Goal: Information Seeking & Learning: Learn about a topic

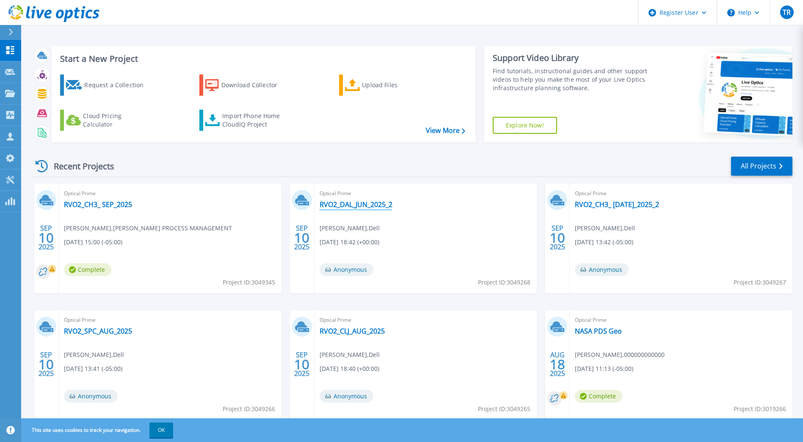
click at [361, 203] on link "RVO2_DAL_JUN_2025_2" at bounding box center [355, 204] width 73 height 8
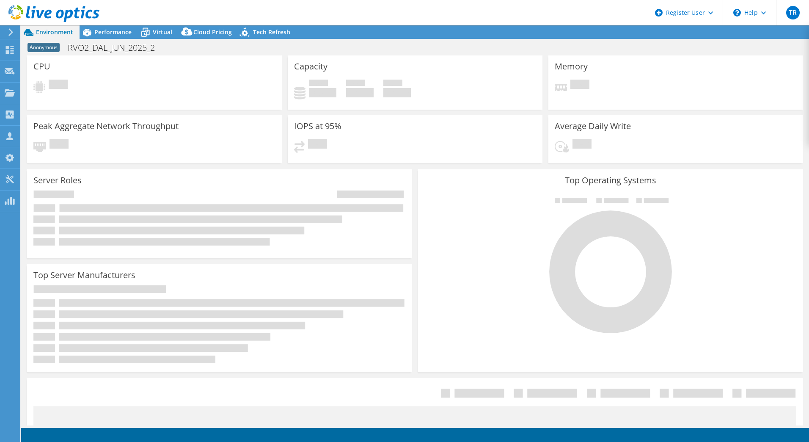
select select "USD"
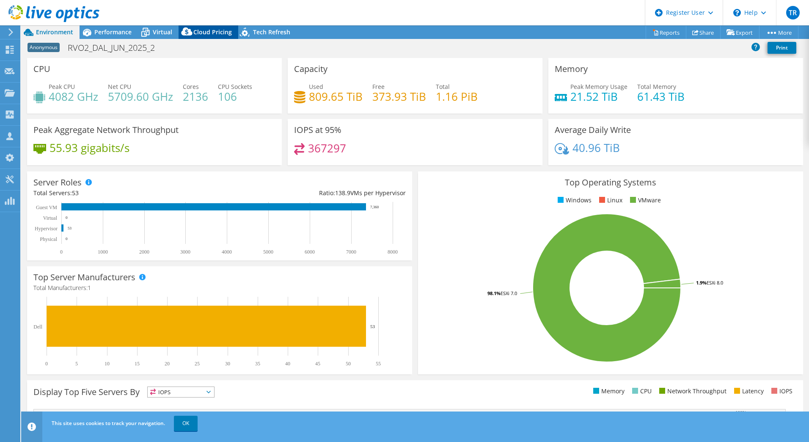
click at [211, 31] on span "Cloud Pricing" at bounding box center [212, 32] width 39 height 8
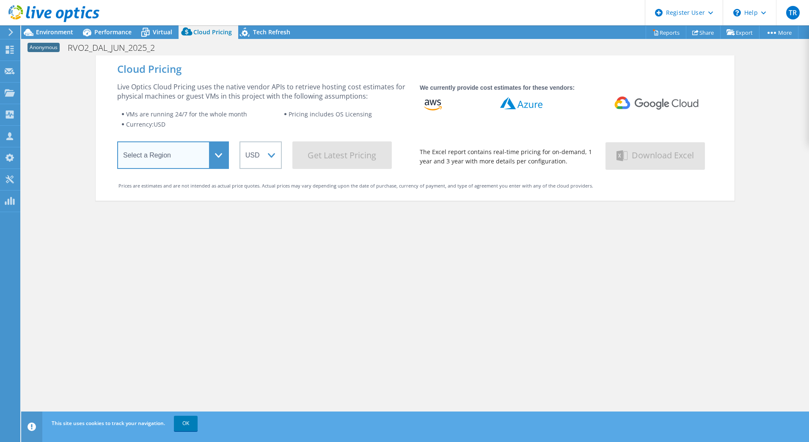
click at [205, 154] on select "Select a Region [GEOGRAPHIC_DATA] ([GEOGRAPHIC_DATA]) [GEOGRAPHIC_DATA] ([GEOGR…" at bounding box center [173, 155] width 112 height 28
click at [117, 143] on select "Select a Region [GEOGRAPHIC_DATA] ([GEOGRAPHIC_DATA]) [GEOGRAPHIC_DATA] ([GEOGR…" at bounding box center [173, 155] width 112 height 28
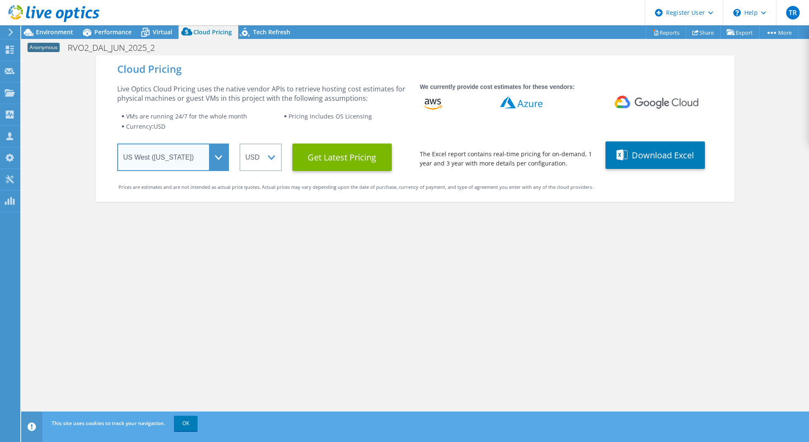
click at [214, 155] on select "Select a Region [GEOGRAPHIC_DATA] ([GEOGRAPHIC_DATA]) [GEOGRAPHIC_DATA] ([GEOGR…" at bounding box center [173, 157] width 112 height 28
select select "USEast"
click at [117, 143] on select "Select a Region [GEOGRAPHIC_DATA] ([GEOGRAPHIC_DATA]) [GEOGRAPHIC_DATA] ([GEOGR…" at bounding box center [173, 157] width 112 height 28
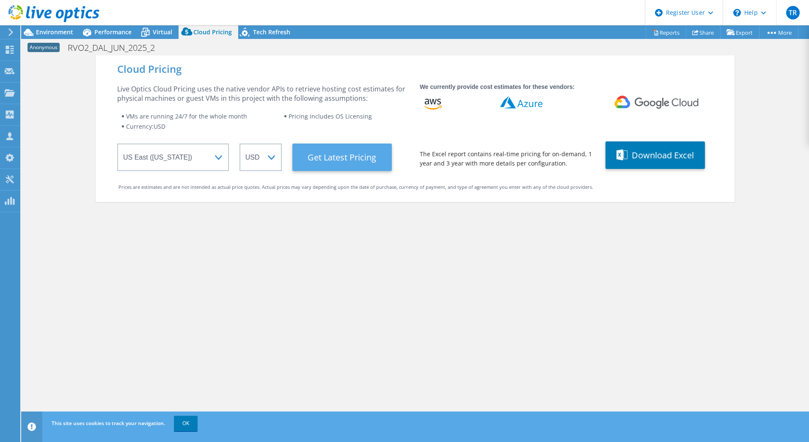
click at [342, 164] on Latest "Get Latest Pricing" at bounding box center [341, 157] width 99 height 28
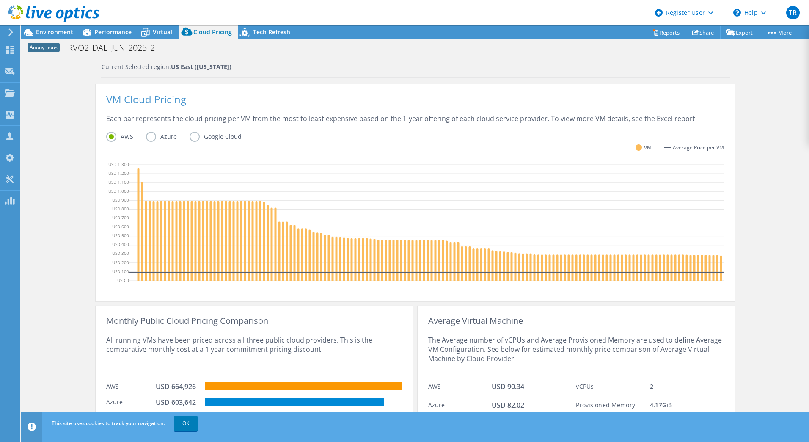
scroll to position [201, 0]
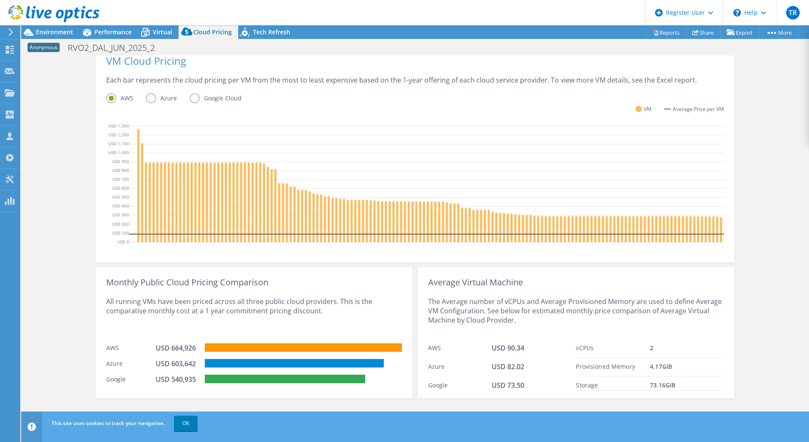
click at [59, 328] on div "Cloud Pricing Live Optics Cloud Pricing uses the native vendor APIs to retrieve…" at bounding box center [415, 142] width 788 height 565
